Goal: Ask a question

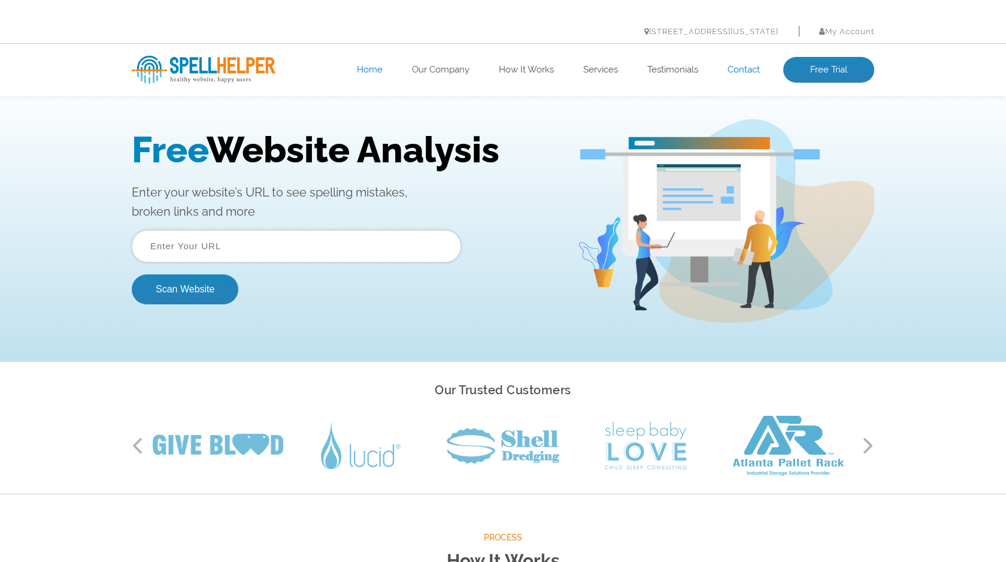
click at [738, 69] on link "Contact" at bounding box center [744, 70] width 32 height 12
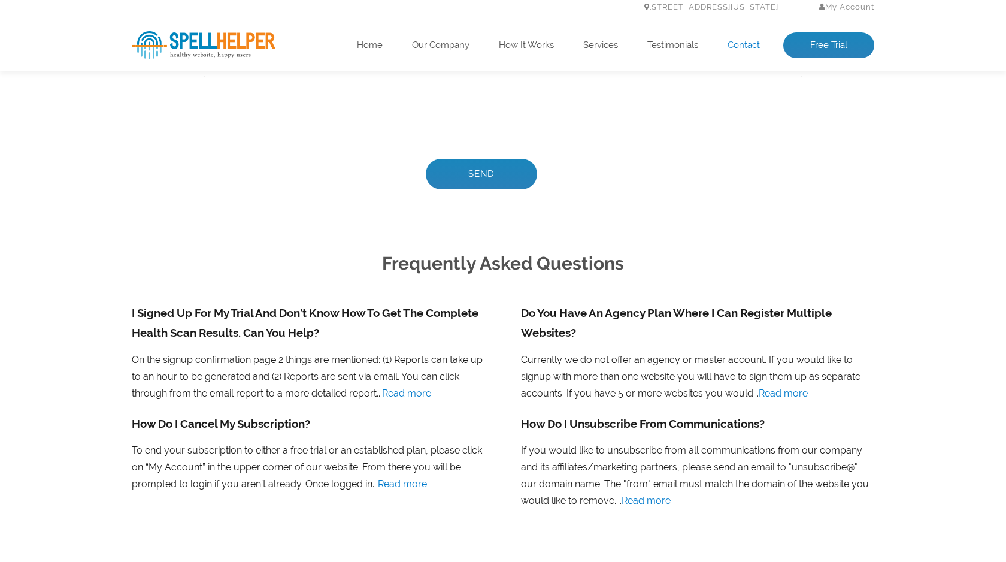
scroll to position [702, 0]
click at [393, 480] on link "Read more" at bounding box center [402, 482] width 49 height 11
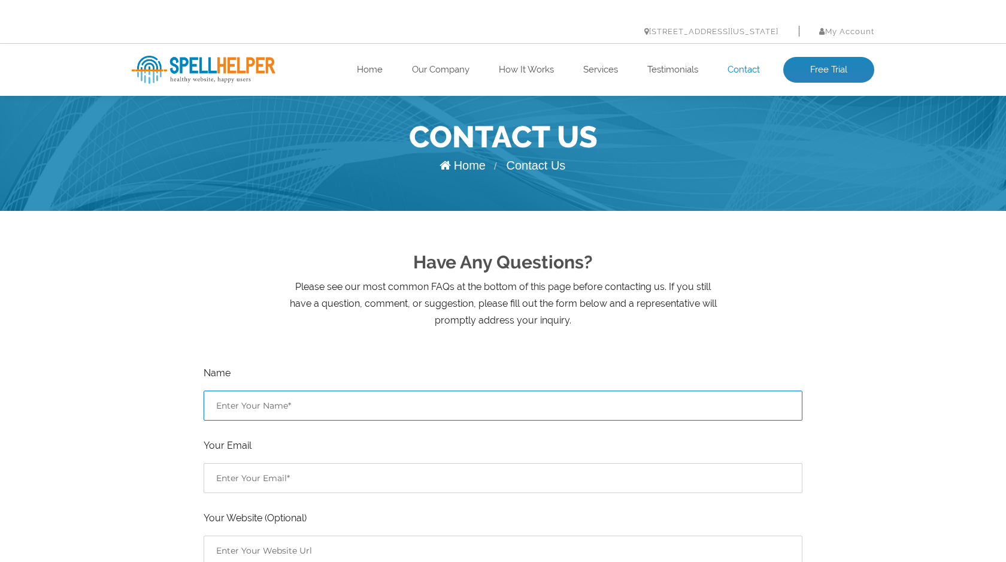
click at [286, 405] on input "Contact form" at bounding box center [503, 405] width 599 height 30
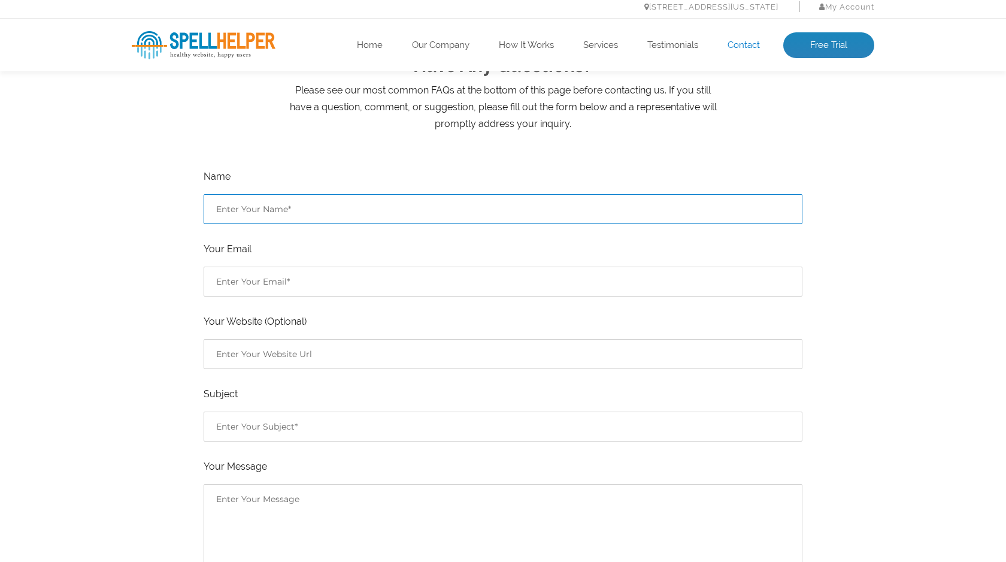
scroll to position [199, 0]
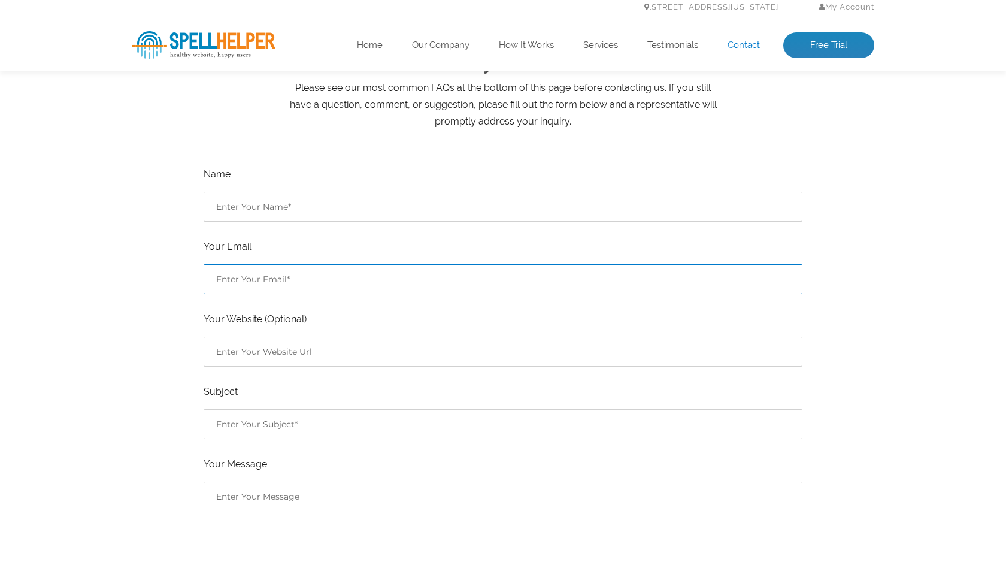
click at [226, 278] on input "Contact form" at bounding box center [503, 279] width 599 height 30
type input "[EMAIL_ADDRESS][DOMAIN_NAME]"
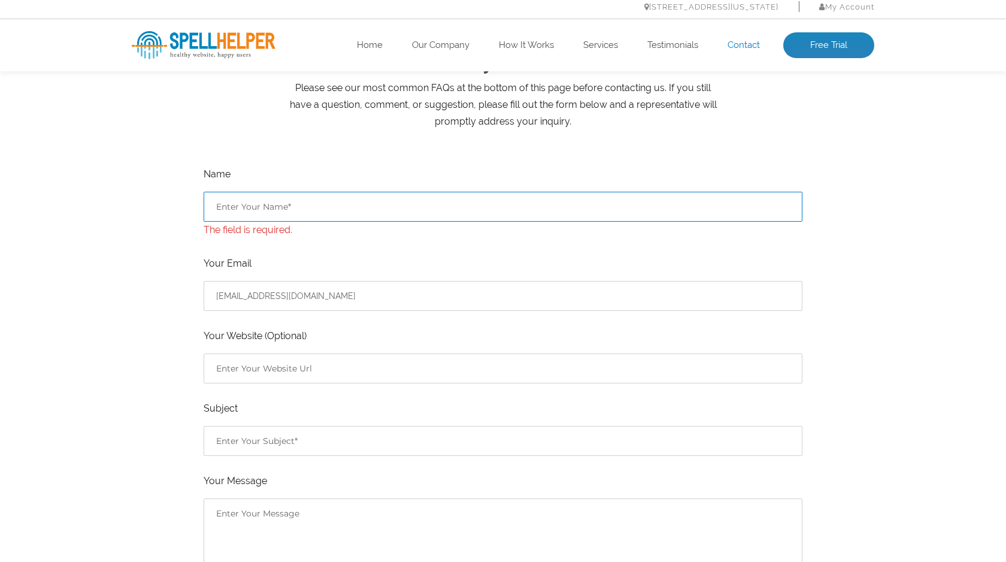
click at [268, 211] on input "Contact form" at bounding box center [503, 207] width 599 height 30
type input "[PERSON_NAME]"
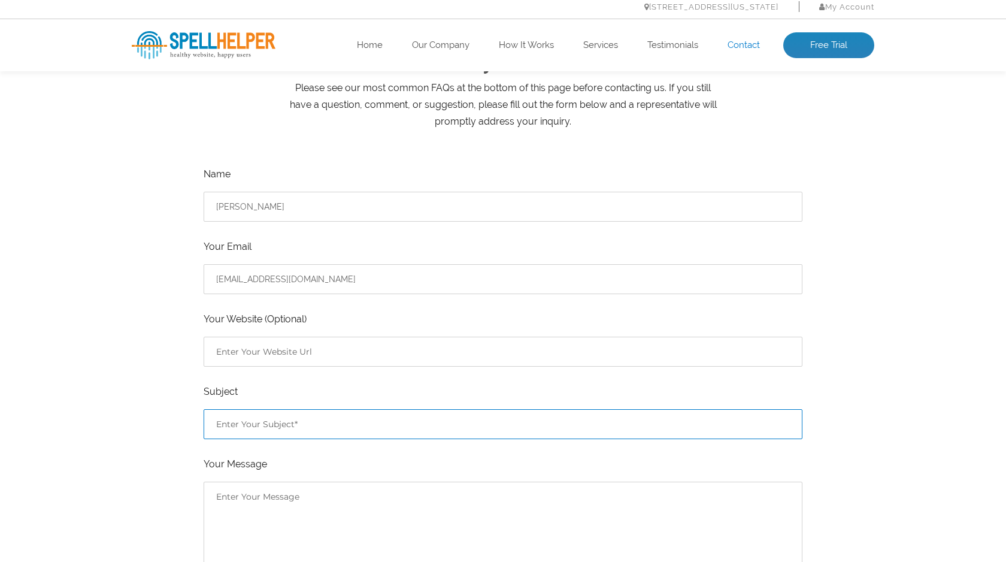
type input "C"
type input "Delete account"
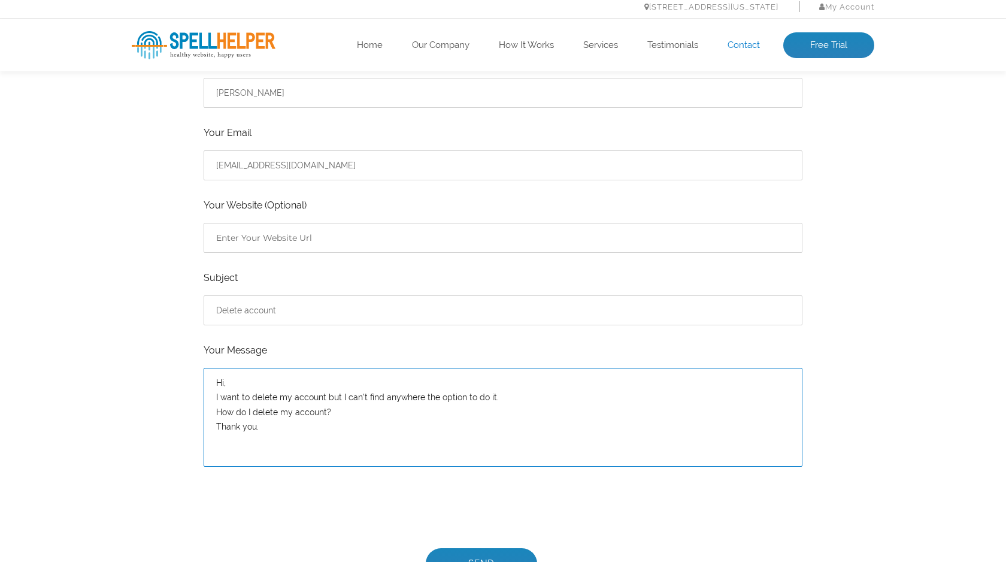
scroll to position [314, 0]
type textarea "Hi, I want to delete my account but I can't find anywhere the option to do it. …"
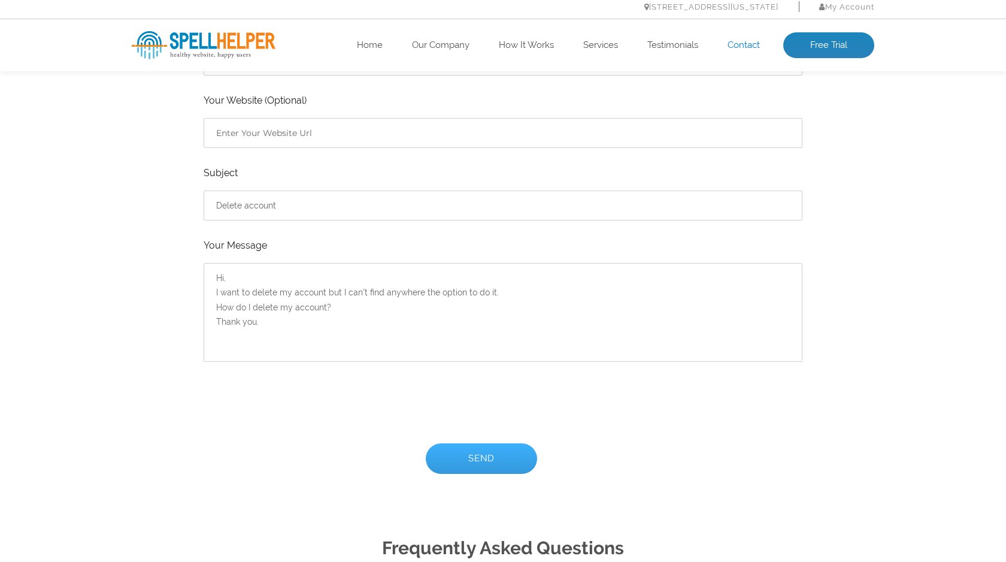
scroll to position [419, 0]
click at [492, 461] on input "Send" at bounding box center [481, 457] width 111 height 31
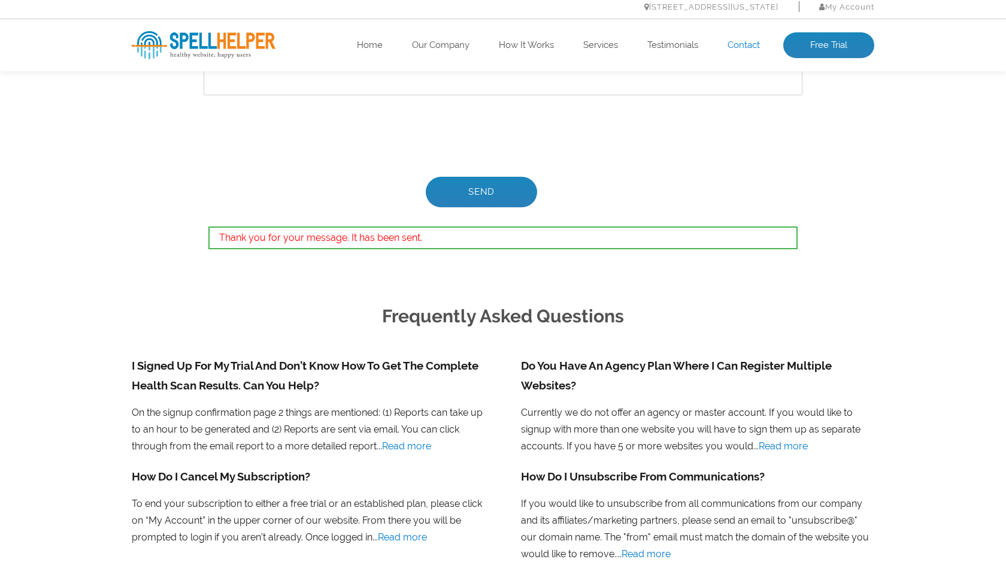
scroll to position [651, 0]
